Goal: Task Accomplishment & Management: Use online tool/utility

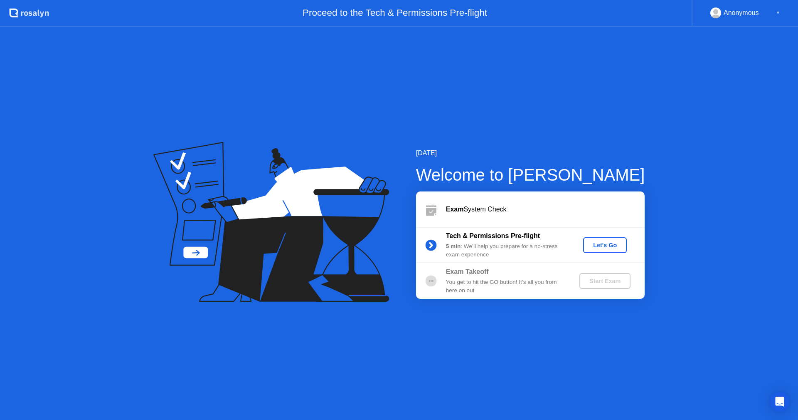
click at [482, 204] on div "Exam System Check" at bounding box center [545, 209] width 199 height 10
click at [469, 212] on div "Exam System Check" at bounding box center [545, 209] width 199 height 10
click at [527, 204] on div "Exam System Check" at bounding box center [545, 209] width 199 height 10
click at [484, 216] on div "Exam System Check" at bounding box center [530, 209] width 229 height 36
click at [437, 209] on icon at bounding box center [431, 209] width 17 height 17
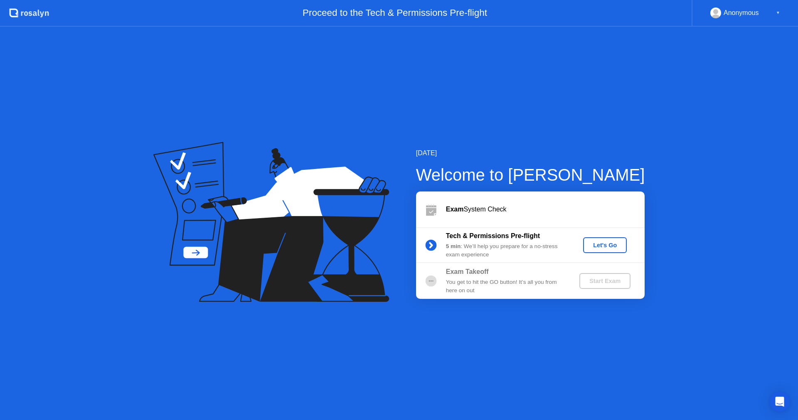
click at [428, 210] on icon at bounding box center [431, 211] width 10 height 8
click at [625, 242] on button "Let's Go" at bounding box center [605, 245] width 44 height 16
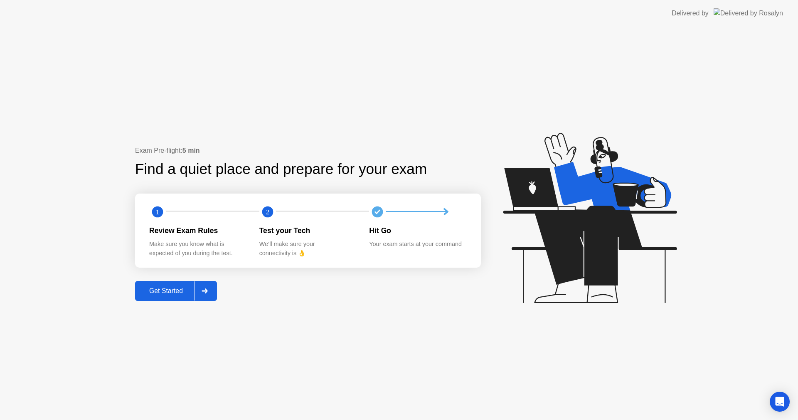
click at [190, 294] on div "Get Started" at bounding box center [166, 290] width 57 height 7
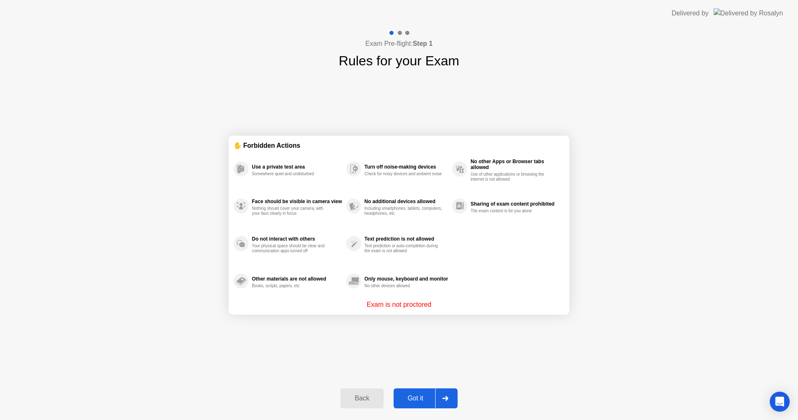
click at [446, 401] on div at bounding box center [445, 397] width 20 height 19
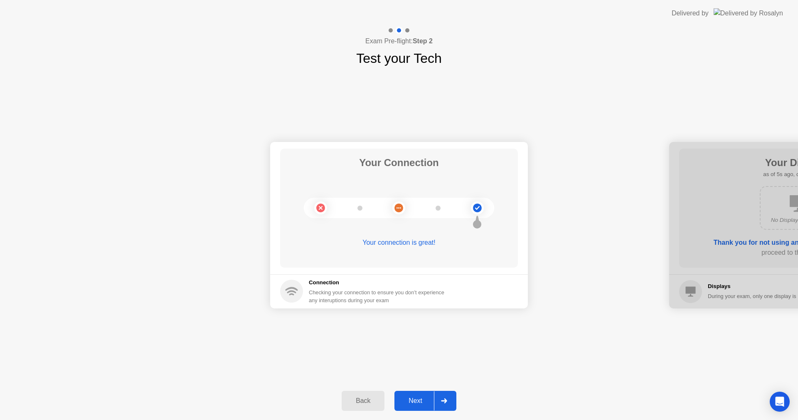
click at [423, 404] on div "Next" at bounding box center [415, 400] width 37 height 7
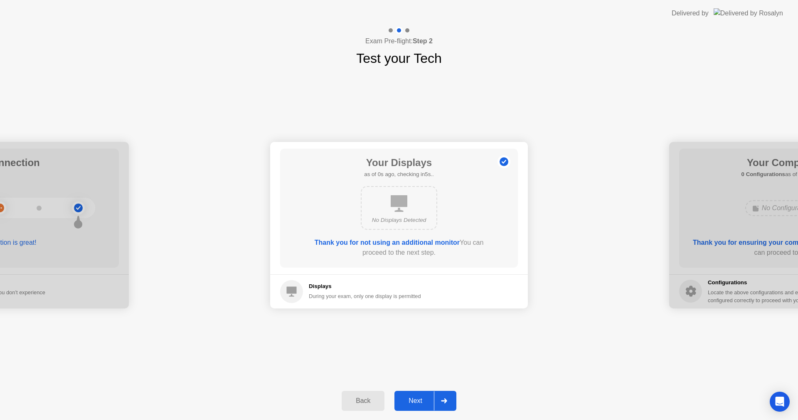
click at [432, 394] on button "Next" at bounding box center [426, 400] width 62 height 20
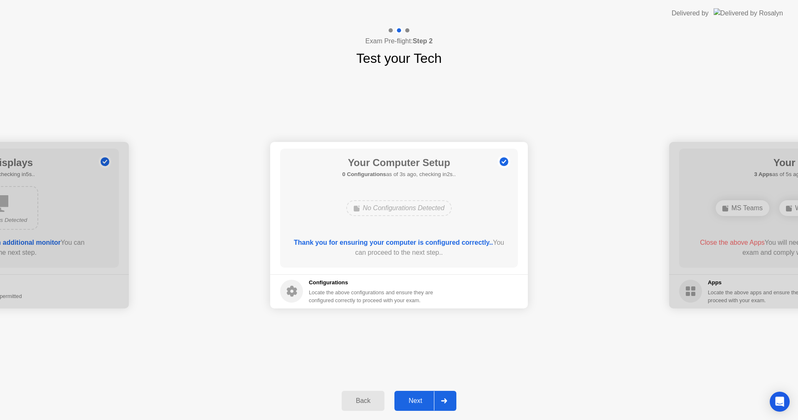
click at [418, 398] on div "Next" at bounding box center [415, 400] width 37 height 7
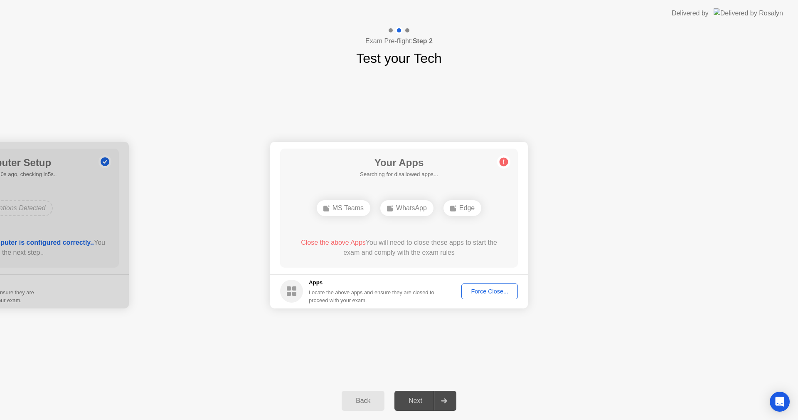
click at [472, 285] on button "Force Close..." at bounding box center [490, 291] width 57 height 16
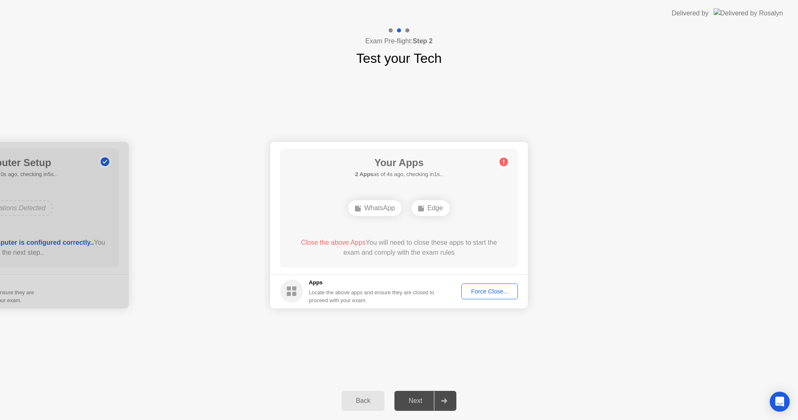
click at [491, 294] on div "Force Close..." at bounding box center [489, 291] width 51 height 7
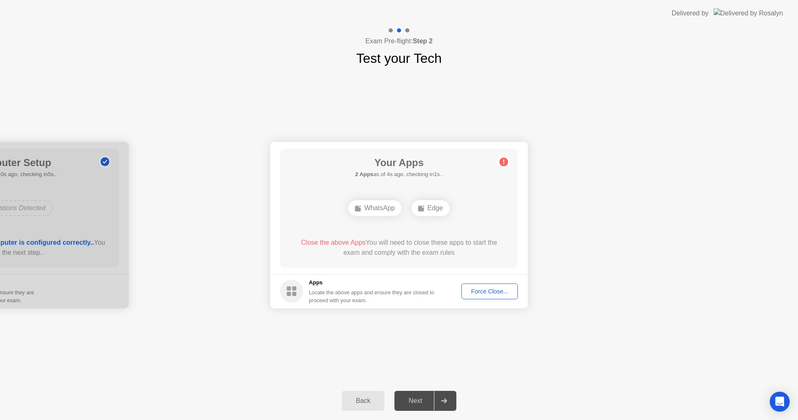
click at [484, 297] on button "Force Close..." at bounding box center [490, 291] width 57 height 16
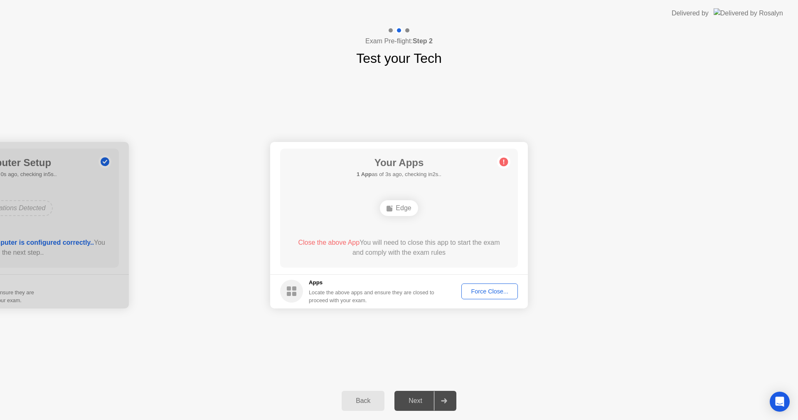
click at [502, 288] on div "Force Close..." at bounding box center [489, 291] width 51 height 7
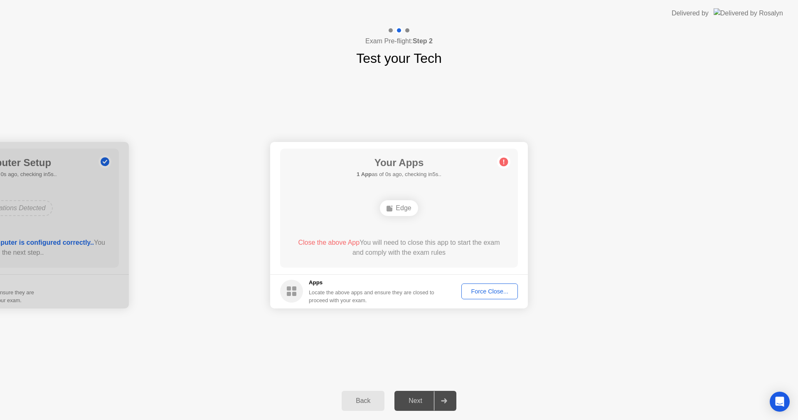
click at [509, 291] on div "Force Close..." at bounding box center [489, 291] width 51 height 7
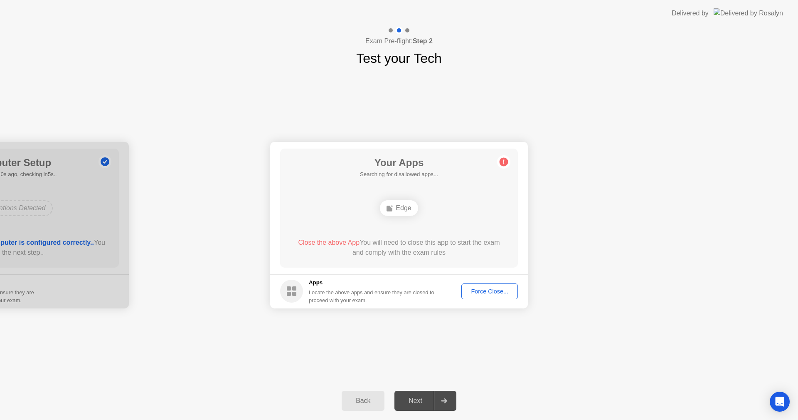
click at [506, 297] on button "Force Close..." at bounding box center [490, 291] width 57 height 16
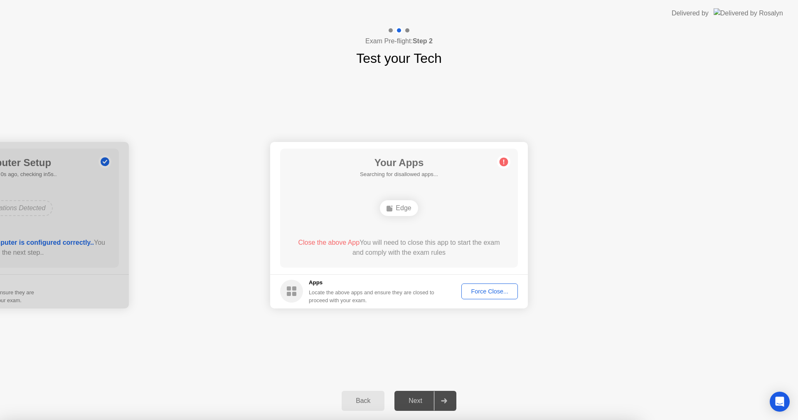
drag, startPoint x: 444, startPoint y: 262, endPoint x: 444, endPoint y: 272, distance: 9.6
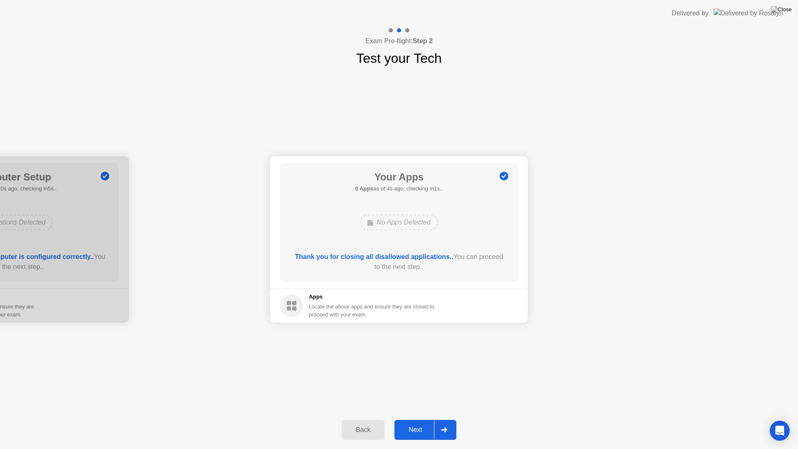
click at [415, 419] on div "Next" at bounding box center [415, 429] width 37 height 7
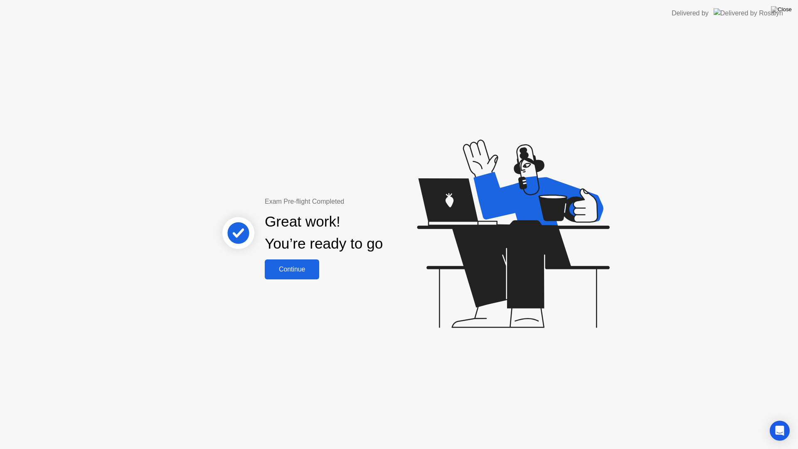
click at [316, 274] on button "Continue" at bounding box center [292, 269] width 54 height 20
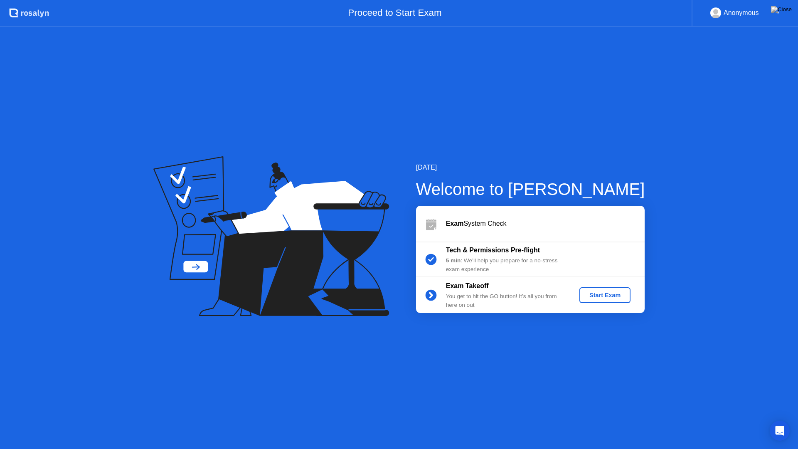
click at [605, 292] on div "Start Exam" at bounding box center [605, 295] width 44 height 7
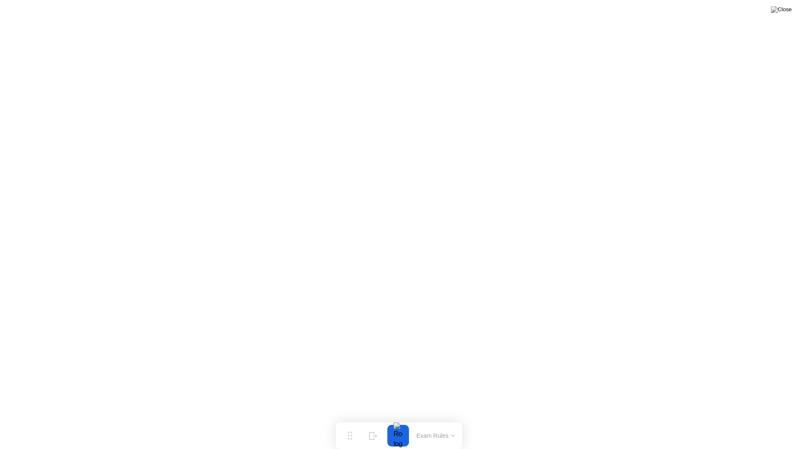
click at [457, 419] on button "Exam Rules" at bounding box center [436, 435] width 44 height 7
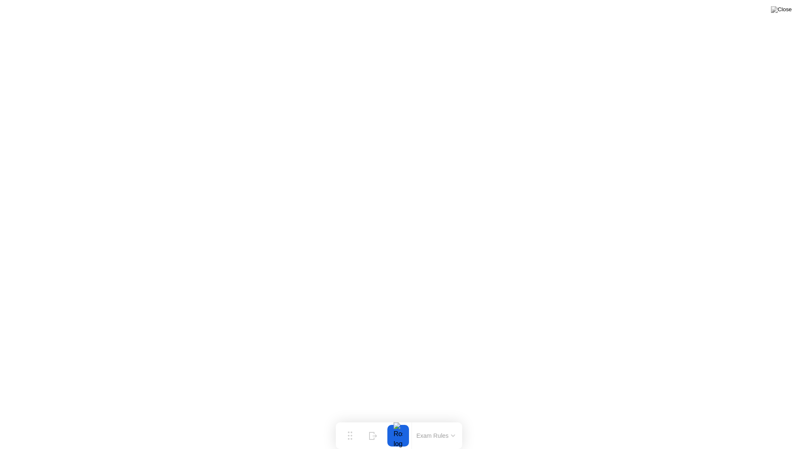
click at [443, 419] on button "Exam Rules" at bounding box center [436, 435] width 44 height 7
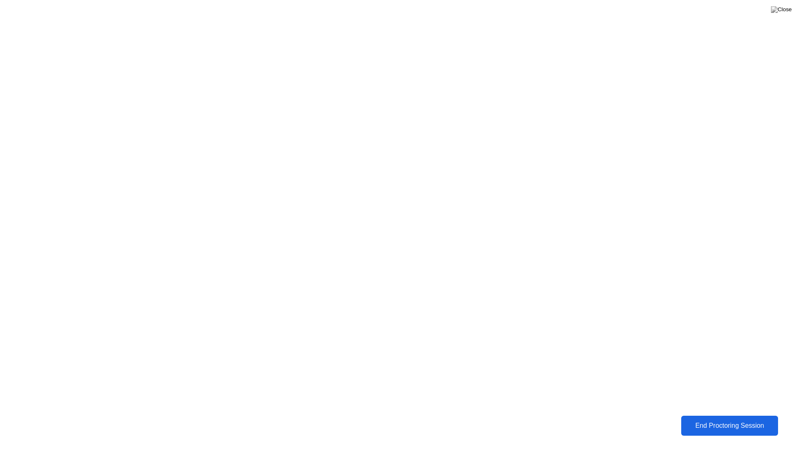
click at [706, 419] on div "End Proctoring Session" at bounding box center [730, 425] width 92 height 7
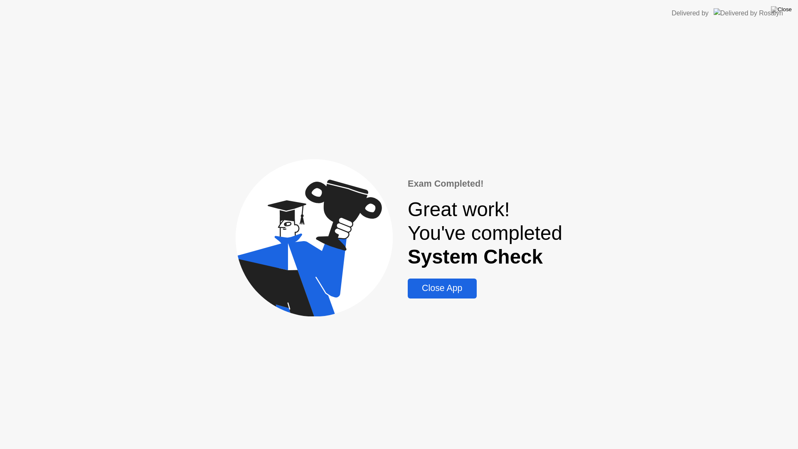
click at [460, 287] on div "Close App" at bounding box center [442, 288] width 64 height 10
